Goal: Task Accomplishment & Management: Manage account settings

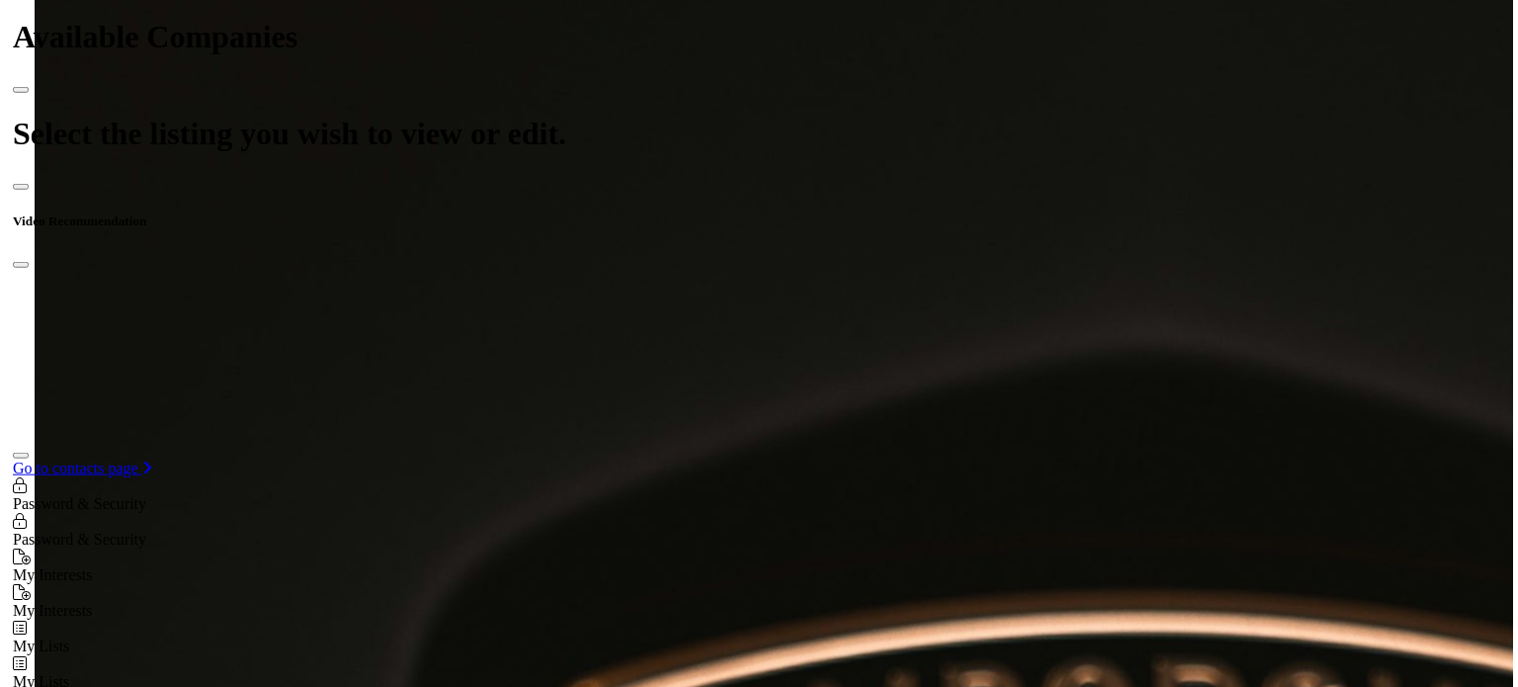
scroll to position [791, 0]
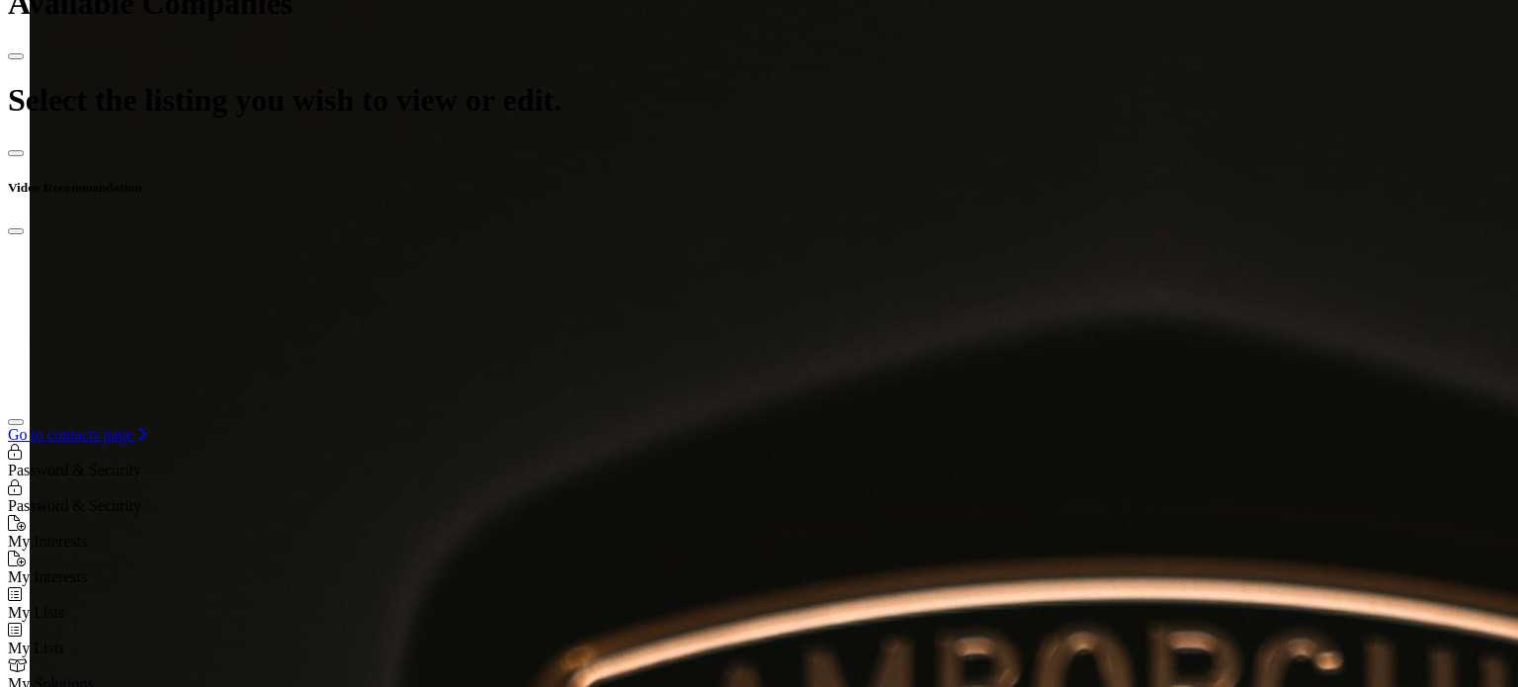
scroll to position [890, 0]
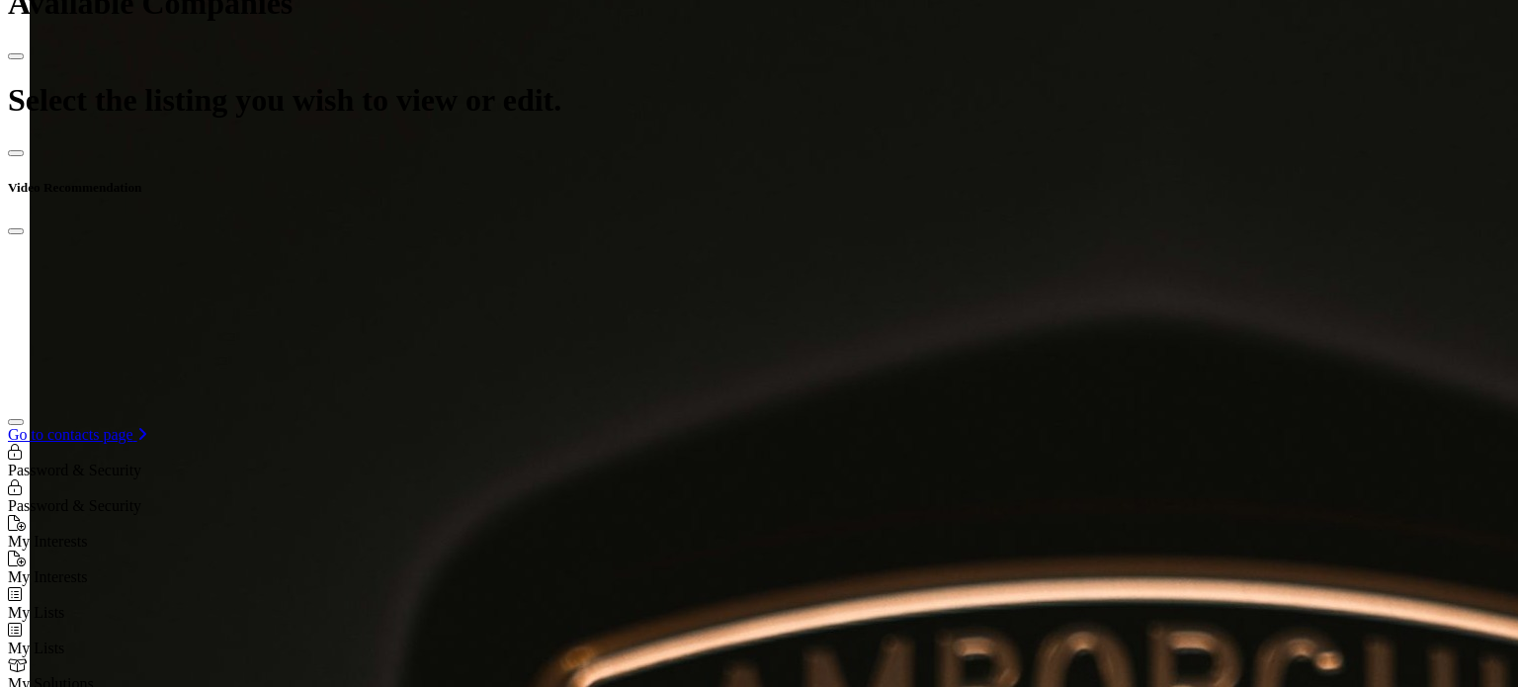
scroll to position [395, 0]
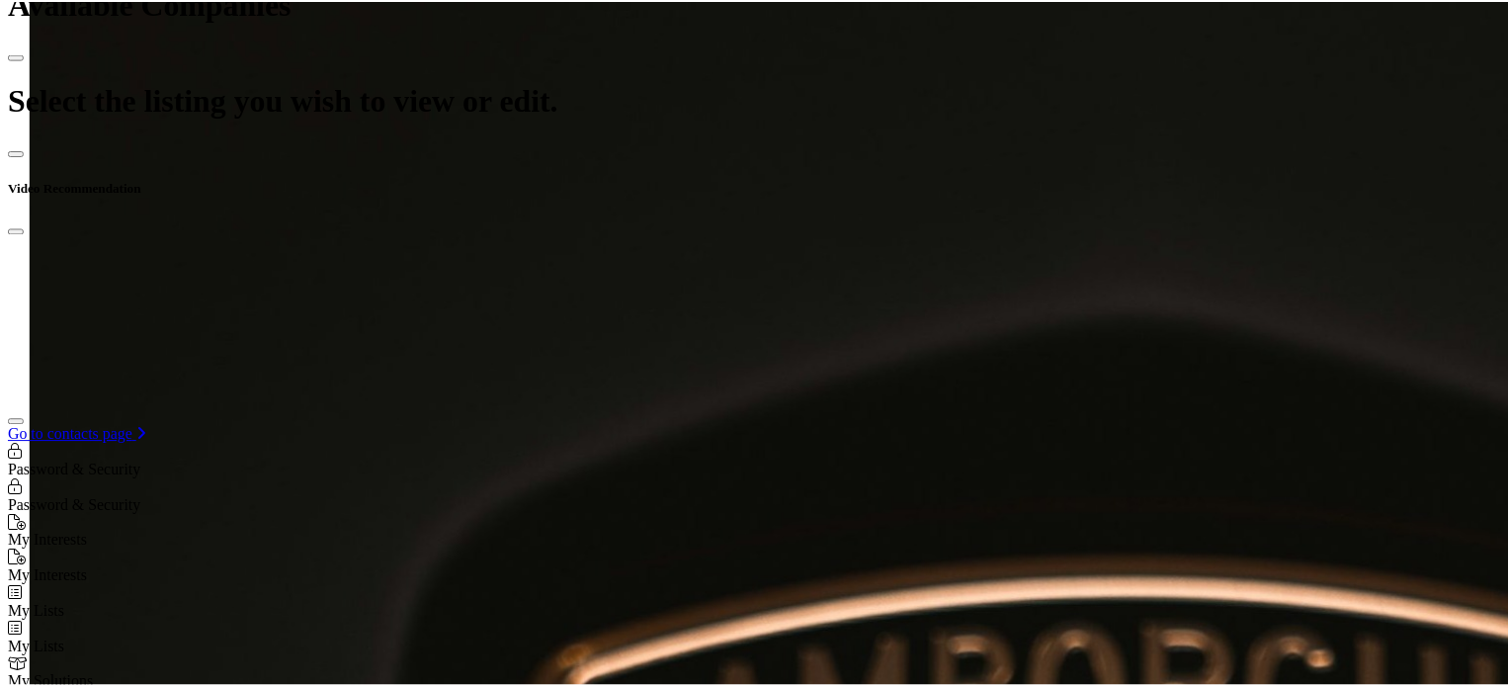
scroll to position [0, 0]
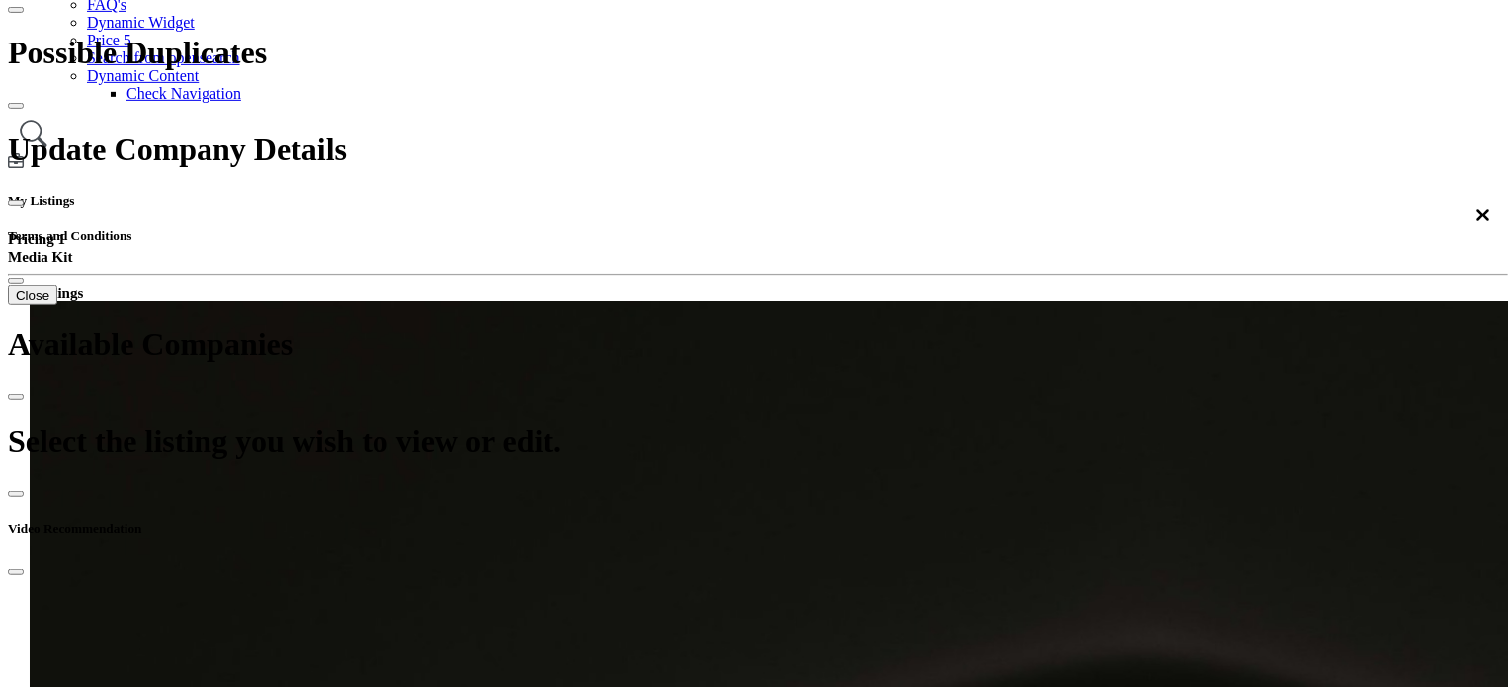
scroll to position [395, 0]
